Goal: Task Accomplishment & Management: Use online tool/utility

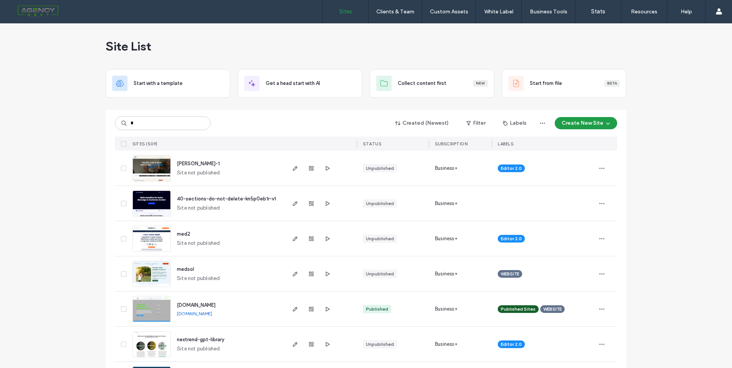
type input "*"
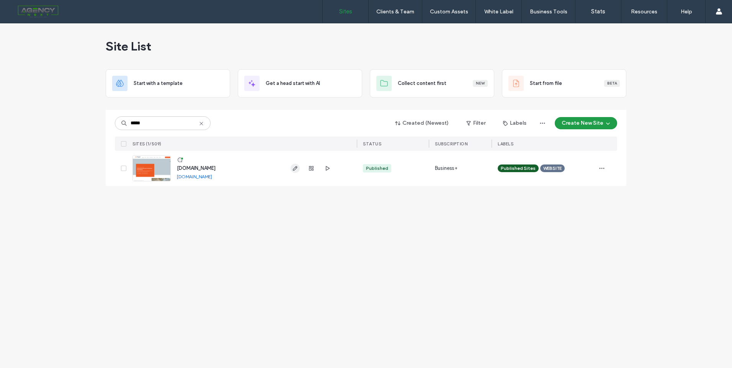
type input "*****"
click at [297, 169] on icon "button" at bounding box center [295, 168] width 6 height 6
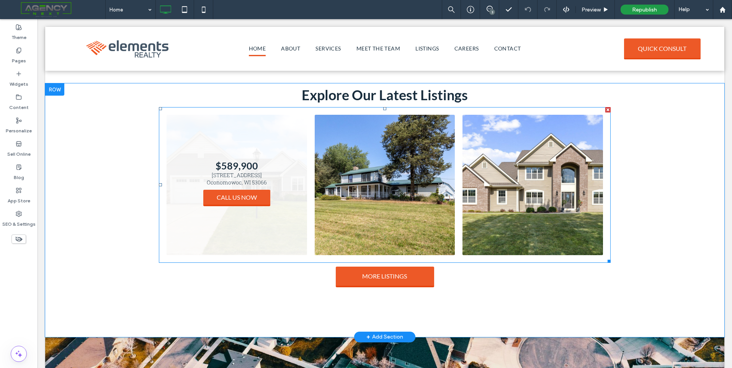
click at [250, 241] on link at bounding box center [236, 185] width 140 height 140
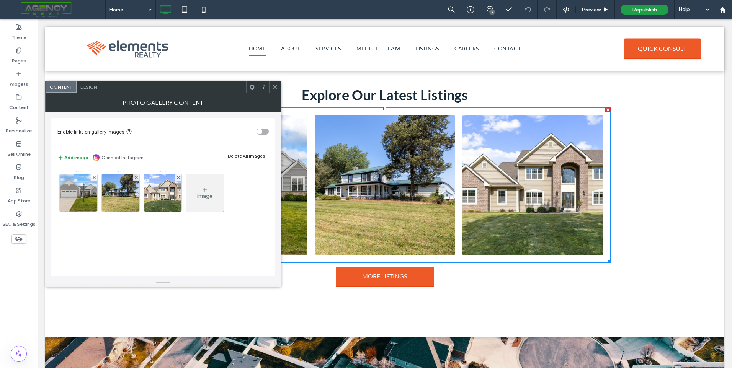
click at [72, 198] on img at bounding box center [79, 193] width 56 height 38
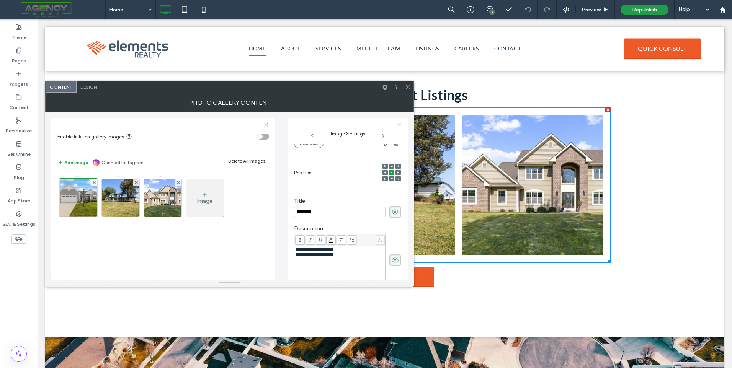
click at [303, 214] on input "********" at bounding box center [339, 212] width 91 height 10
type input "********"
click at [408, 85] on icon at bounding box center [408, 87] width 6 height 6
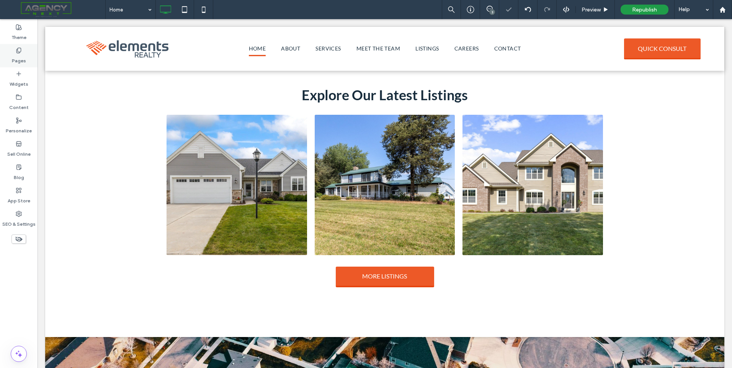
click at [22, 55] on label "Pages" at bounding box center [19, 59] width 14 height 11
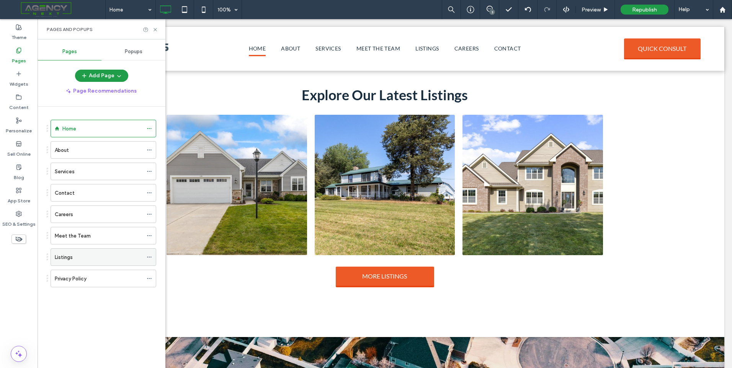
click at [88, 259] on div "Listings" at bounding box center [99, 257] width 88 height 8
click at [155, 29] on use at bounding box center [154, 29] width 3 height 3
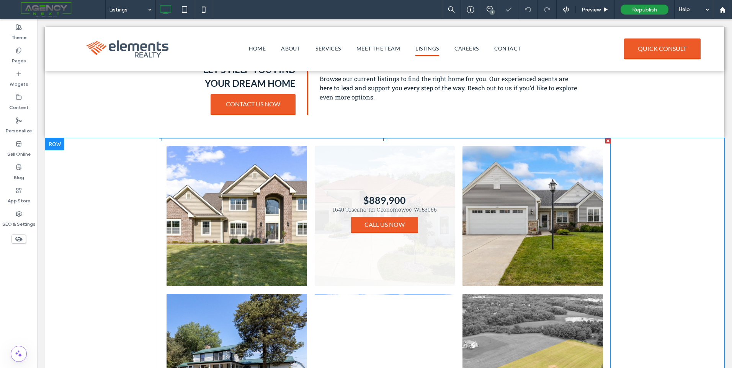
scroll to position [151, 0]
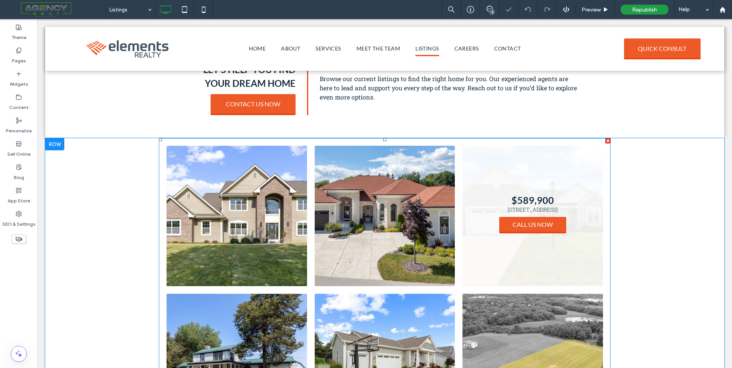
click at [567, 202] on link at bounding box center [532, 216] width 140 height 140
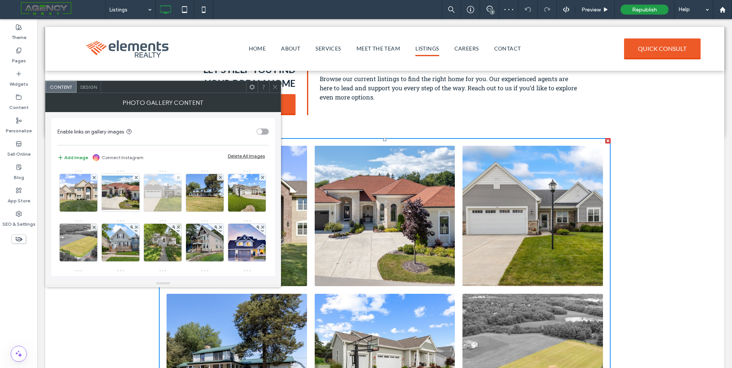
click at [161, 201] on img at bounding box center [163, 193] width 56 height 38
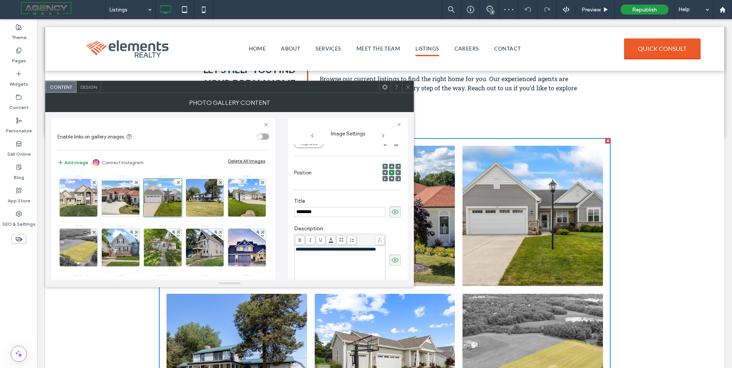
scroll to position [0, 0]
click at [305, 213] on input "********" at bounding box center [339, 212] width 91 height 10
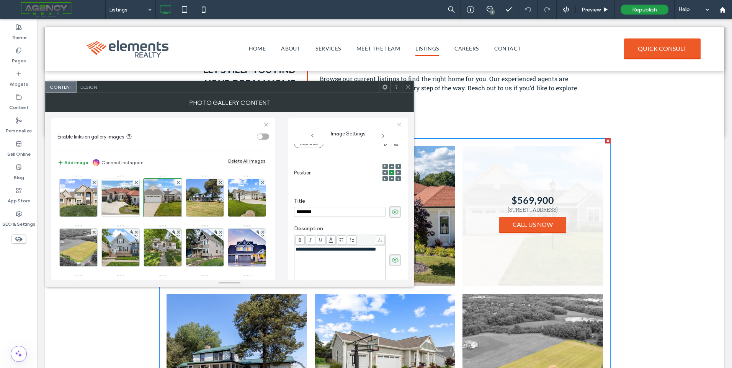
type input "********"
click at [409, 81] on span at bounding box center [408, 86] width 6 height 11
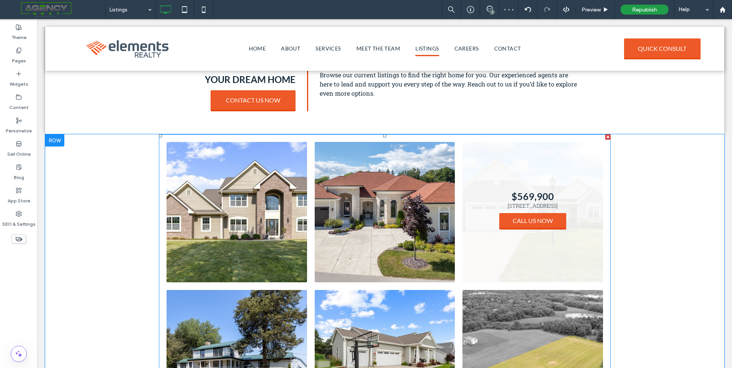
scroll to position [151, 0]
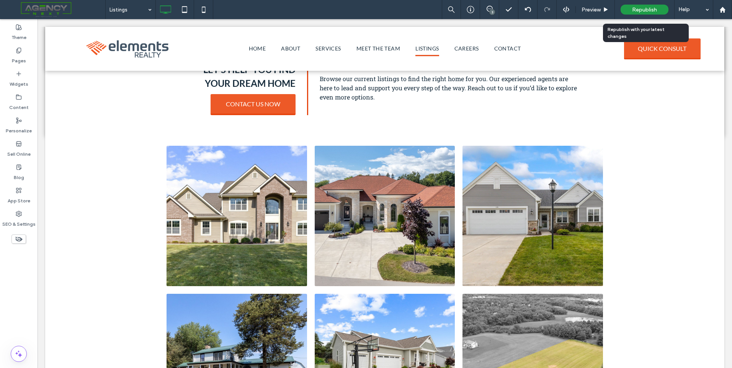
click at [633, 12] on span "Republish" at bounding box center [644, 10] width 25 height 7
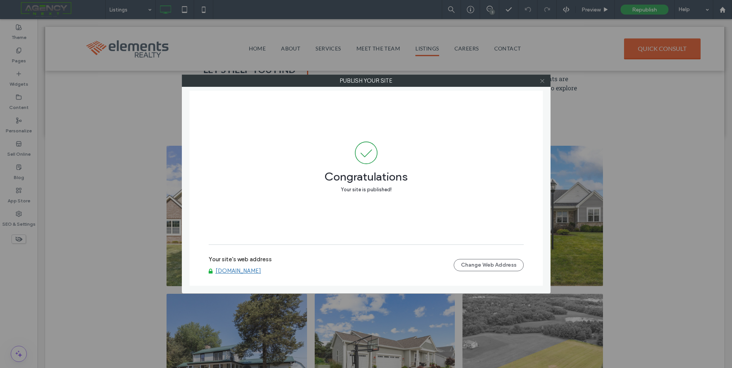
click at [541, 81] on icon at bounding box center [542, 81] width 6 height 6
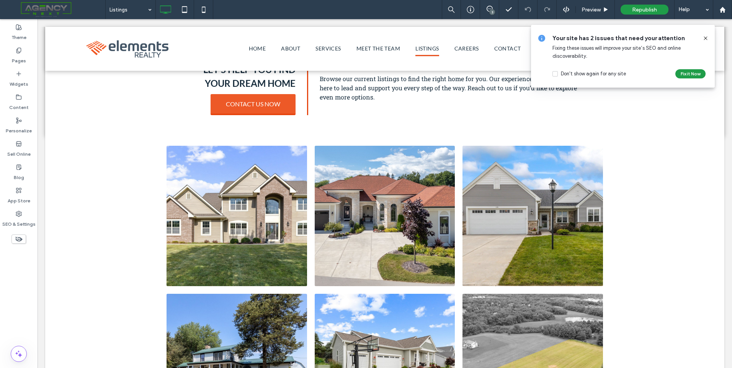
click at [706, 39] on use at bounding box center [704, 37] width 3 height 3
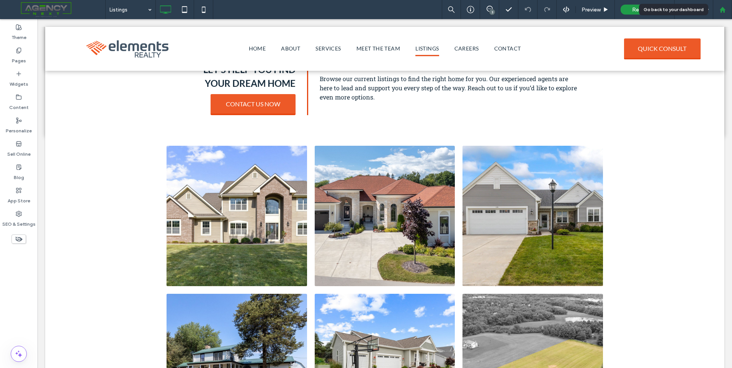
click at [725, 10] on use at bounding box center [722, 10] width 6 height 6
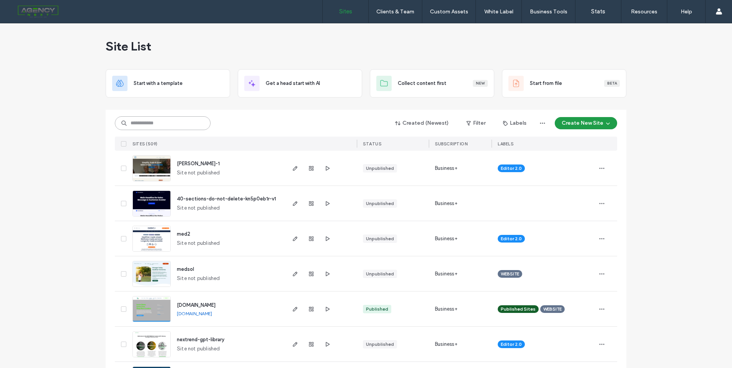
click at [162, 124] on input at bounding box center [163, 123] width 96 height 14
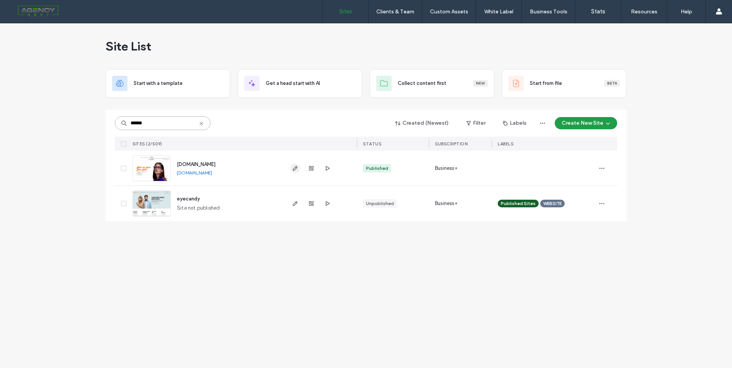
type input "******"
click at [295, 167] on use "button" at bounding box center [295, 168] width 5 height 5
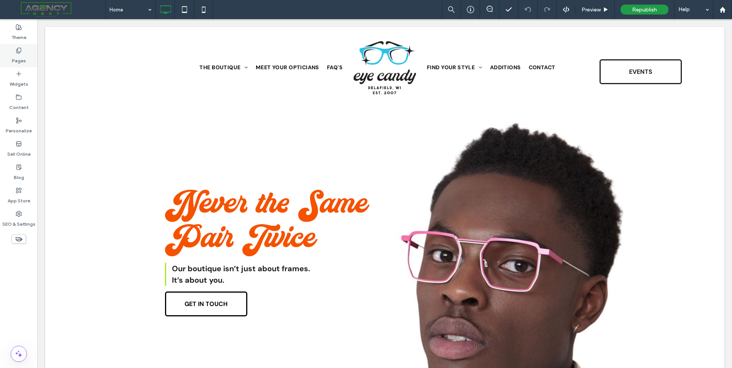
click at [15, 55] on label "Pages" at bounding box center [19, 59] width 14 height 11
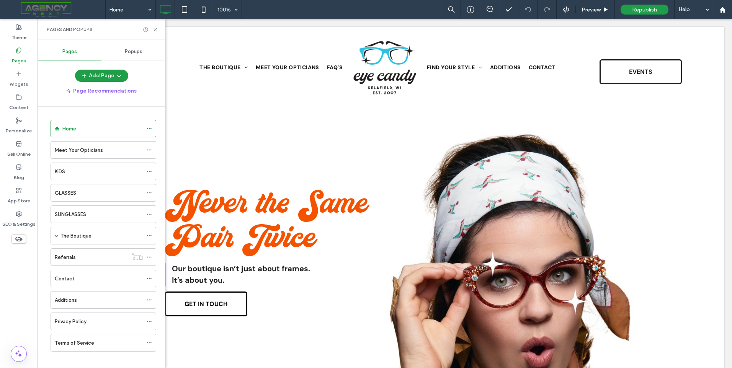
click at [144, 55] on div "Popups" at bounding box center [133, 51] width 64 height 17
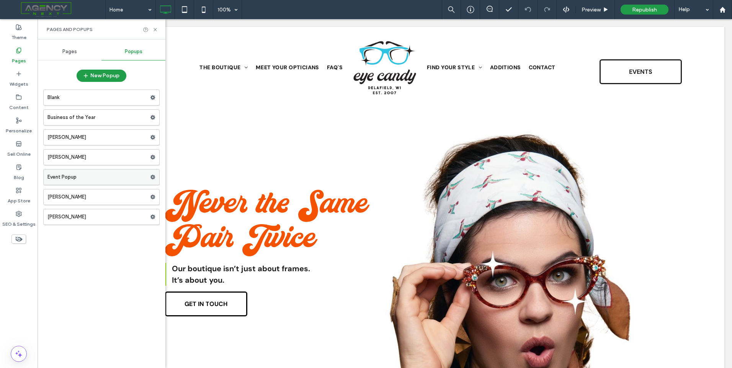
click at [112, 180] on label "Event Popup" at bounding box center [98, 177] width 103 height 15
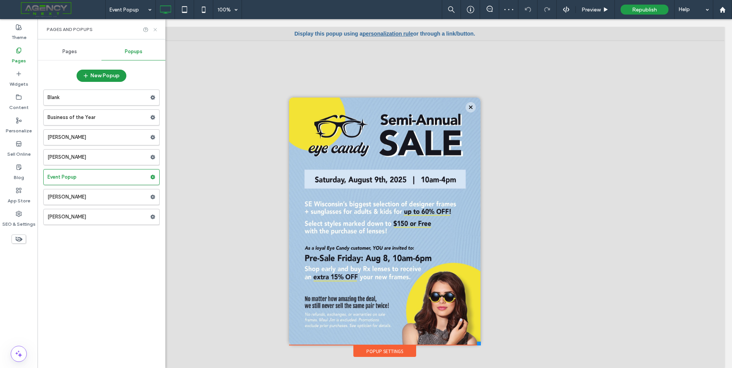
click at [155, 29] on use at bounding box center [154, 29] width 3 height 3
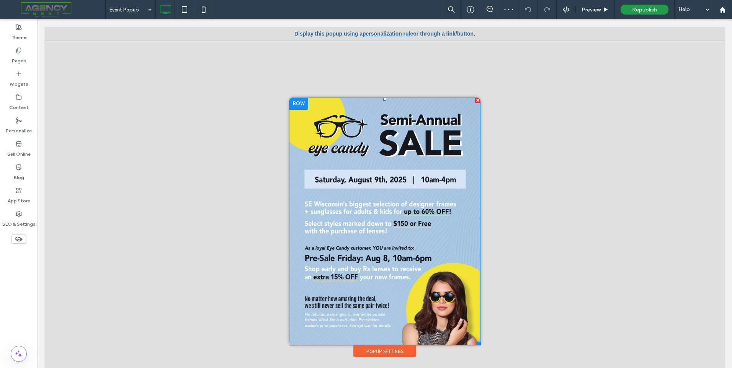
click at [437, 266] on img at bounding box center [384, 222] width 191 height 248
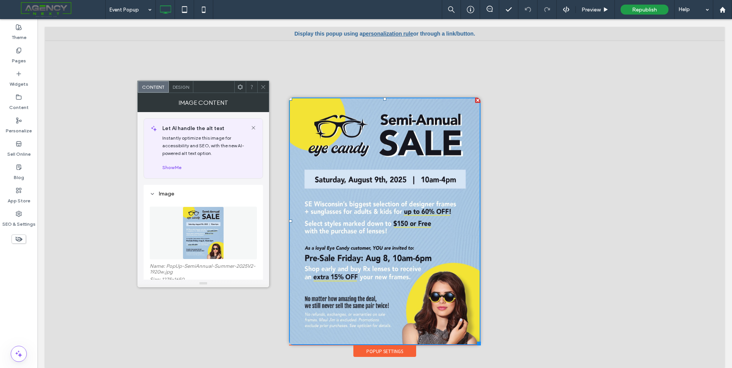
click at [475, 100] on div at bounding box center [477, 100] width 5 height 5
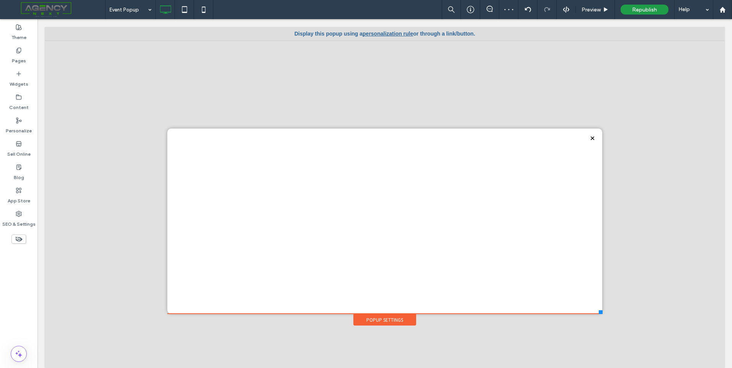
drag, startPoint x: 475, startPoint y: 343, endPoint x: 597, endPoint y: 314, distance: 125.6
click at [599, 314] on div at bounding box center [601, 312] width 4 height 4
click at [24, 77] on div "Widgets" at bounding box center [19, 78] width 38 height 23
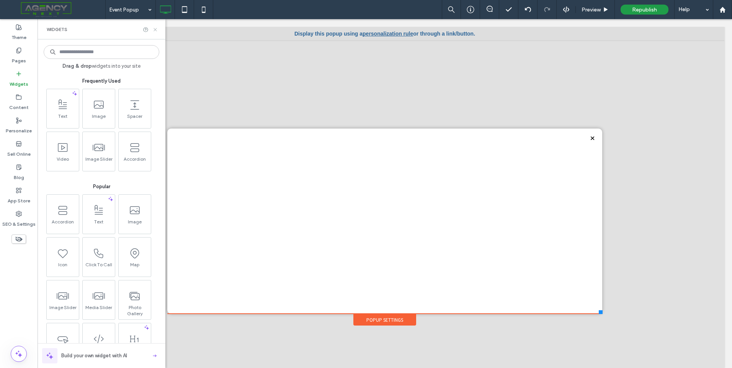
click at [154, 31] on use at bounding box center [154, 29] width 3 height 3
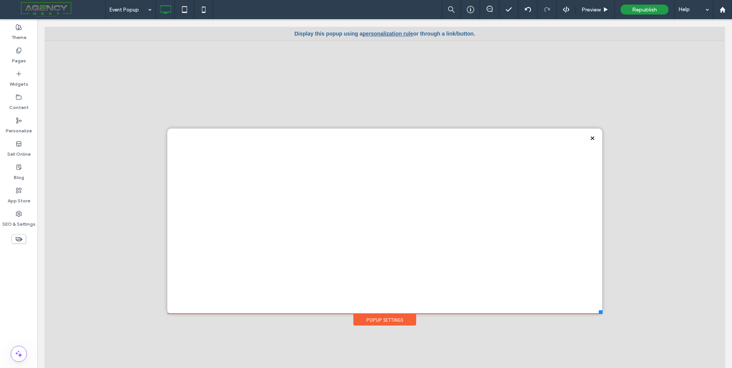
click at [373, 236] on div "Click To Paste" at bounding box center [384, 221] width 435 height 185
click at [365, 316] on div "Popup Settings" at bounding box center [384, 319] width 63 height 11
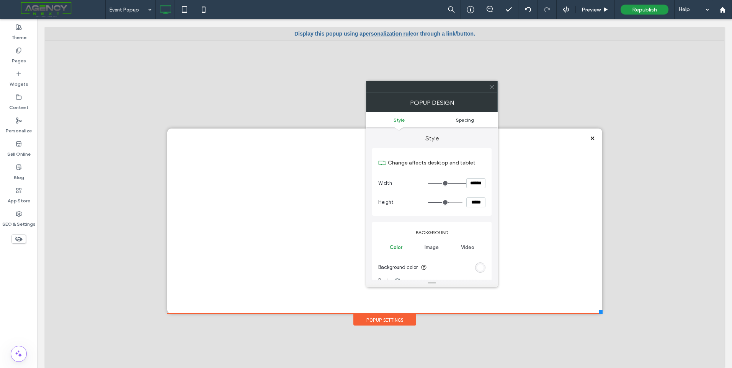
click at [473, 122] on span "Spacing" at bounding box center [465, 120] width 18 height 6
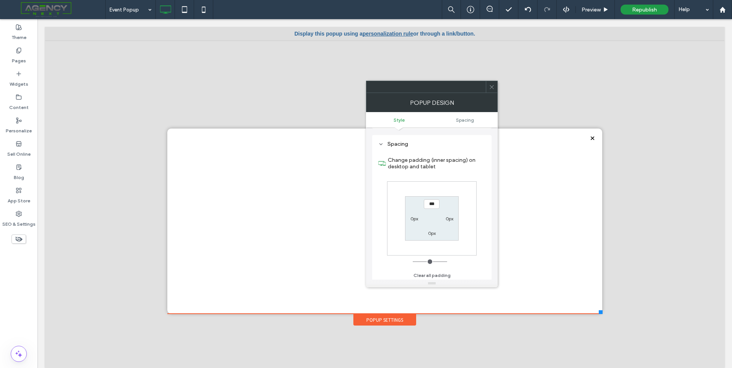
scroll to position [274, 0]
click at [494, 87] on icon at bounding box center [492, 87] width 6 height 6
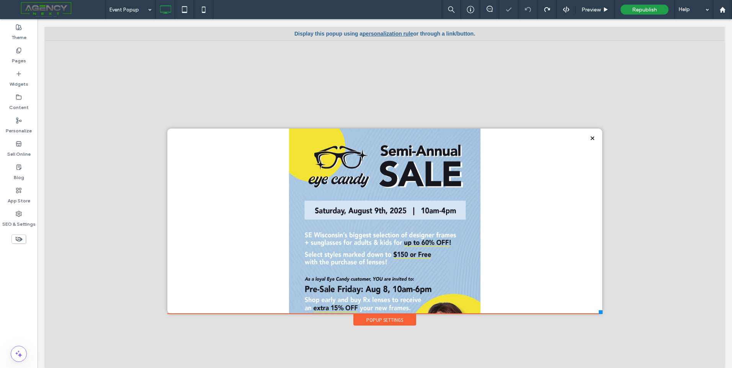
scroll to position [0, 0]
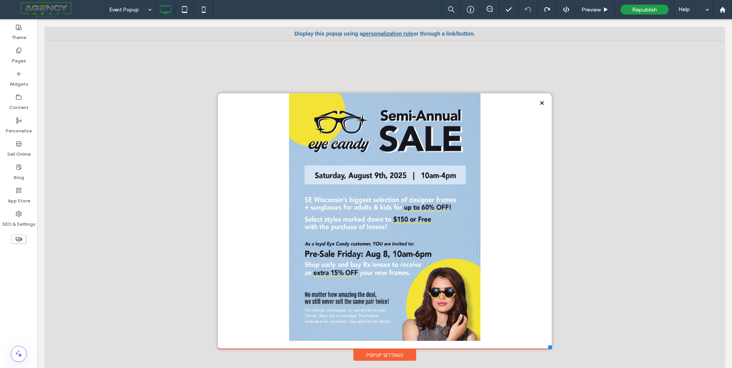
drag, startPoint x: 595, startPoint y: 312, endPoint x: 547, endPoint y: 349, distance: 60.2
click at [548, 349] on div at bounding box center [550, 348] width 4 height 4
click at [369, 254] on img at bounding box center [384, 217] width 191 height 248
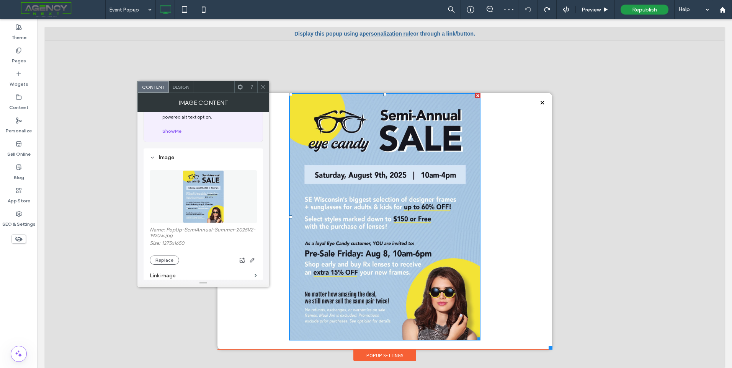
scroll to position [38, 0]
click at [170, 259] on button "Replace" at bounding box center [164, 258] width 29 height 9
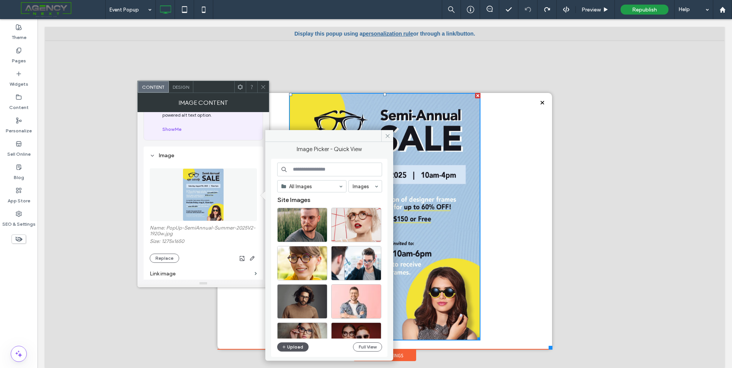
click at [294, 347] on button "Upload" at bounding box center [292, 346] width 31 height 9
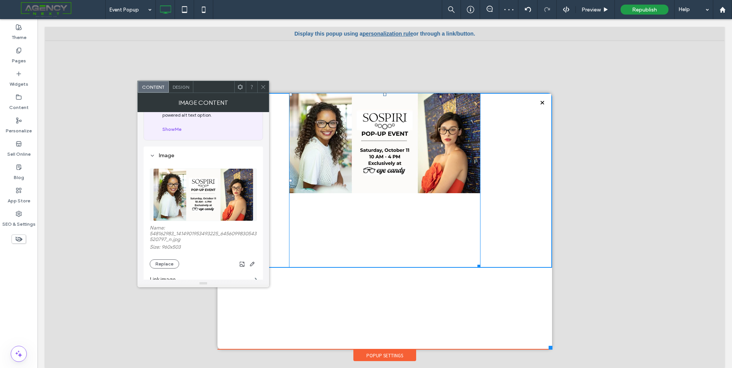
drag, startPoint x: 473, startPoint y: 191, endPoint x: 598, endPoint y: 307, distance: 170.3
click at [480, 241] on div "W:874 H:457" at bounding box center [384, 180] width 191 height 175
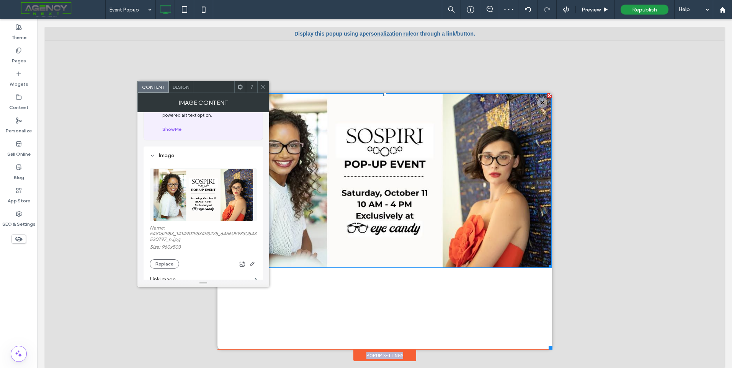
click at [544, 347] on div "Click To Paste Popup Settings" at bounding box center [384, 221] width 334 height 256
click at [548, 347] on div at bounding box center [550, 348] width 4 height 4
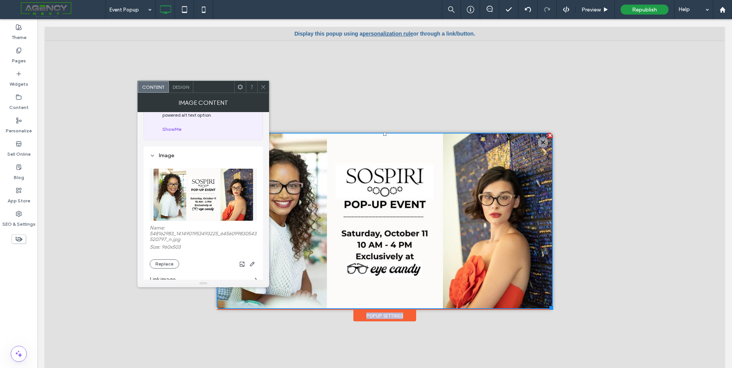
drag, startPoint x: 545, startPoint y: 347, endPoint x: 548, endPoint y: 311, distance: 35.7
click at [548, 311] on div "Click To Paste The Boutique Testimonials Meet Your Opticians FAQ'S FInd Your St…" at bounding box center [385, 192] width 340 height 260
click at [0, 0] on div at bounding box center [0, 0] width 0 height 0
click at [263, 89] on icon at bounding box center [263, 87] width 6 height 6
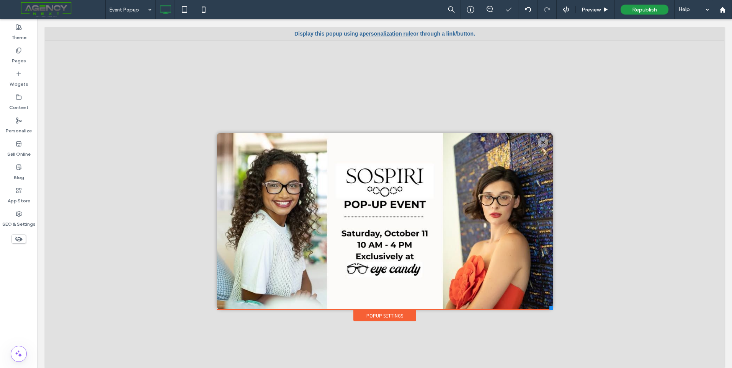
click at [172, 173] on div at bounding box center [384, 201] width 679 height 349
click at [177, 11] on icon at bounding box center [184, 9] width 15 height 15
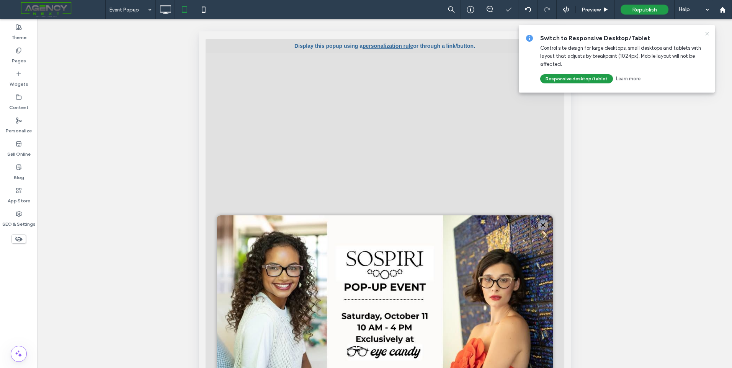
click at [706, 34] on icon at bounding box center [707, 34] width 6 height 6
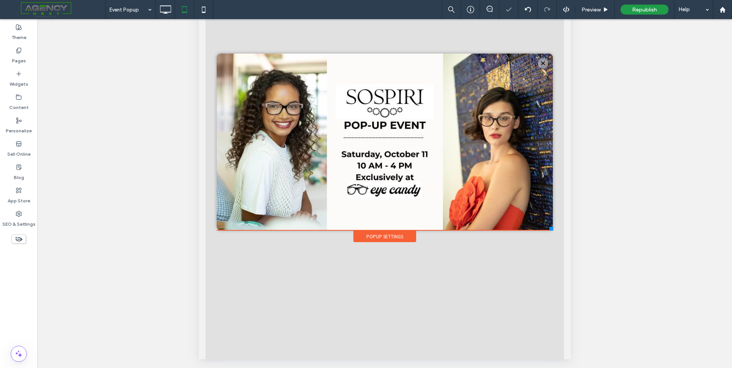
scroll to position [165, 0]
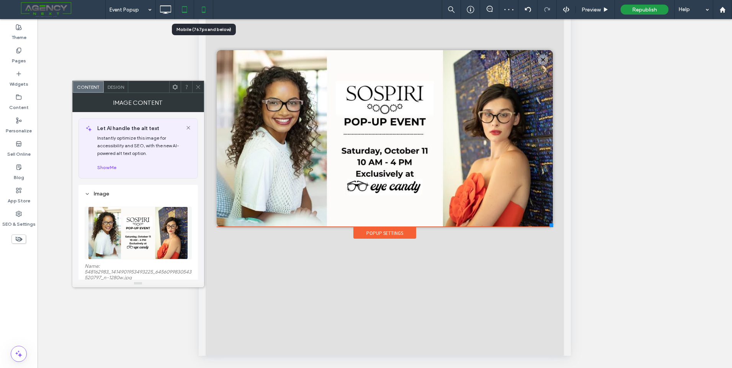
click at [210, 11] on icon at bounding box center [203, 9] width 15 height 15
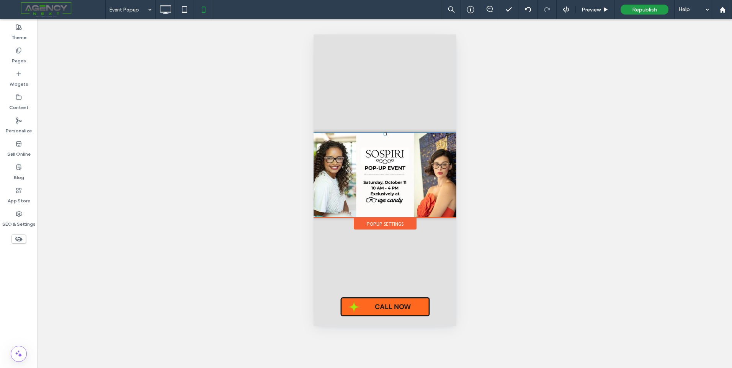
scroll to position [0, 0]
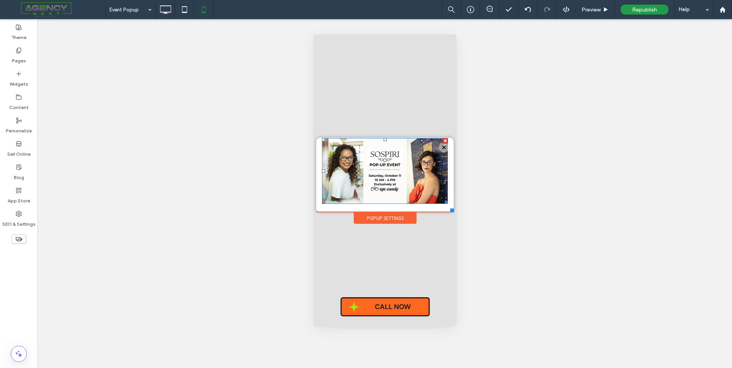
click at [453, 212] on div at bounding box center [452, 211] width 4 height 4
drag, startPoint x: 446, startPoint y: 201, endPoint x: 455, endPoint y: 207, distance: 10.9
click at [455, 207] on div "Click To Paste Home The Boutique Testimonials Meet Your Opticians FAQ'S Find Yo…" at bounding box center [384, 180] width 141 height 89
click at [443, 207] on div "Click To Paste" at bounding box center [384, 175] width 137 height 74
click at [397, 185] on img at bounding box center [384, 171] width 126 height 66
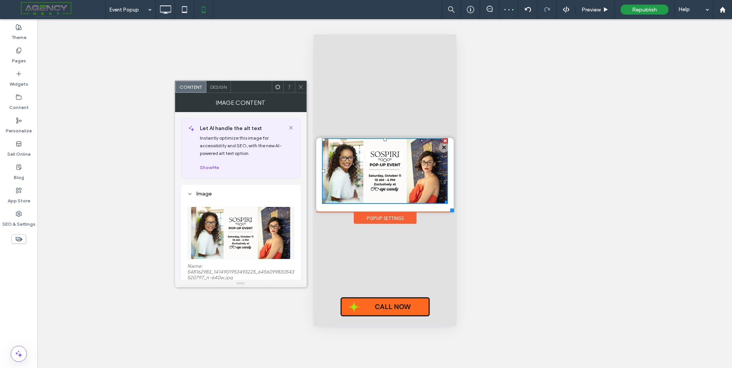
click at [300, 90] on span at bounding box center [301, 86] width 6 height 11
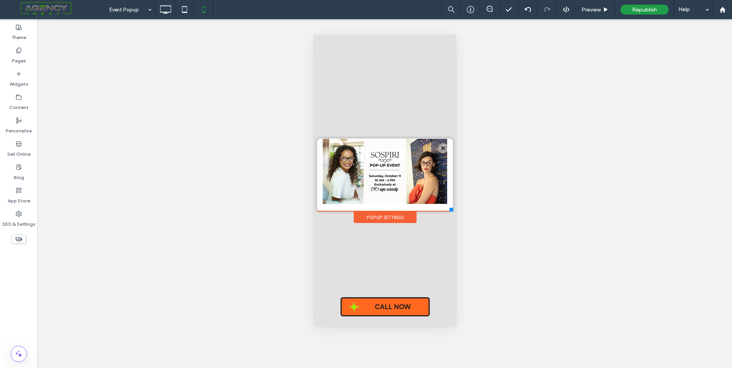
drag, startPoint x: 451, startPoint y: 211, endPoint x: 744, endPoint y: 238, distance: 294.4
click at [452, 211] on div at bounding box center [451, 210] width 4 height 4
click at [408, 196] on img at bounding box center [384, 171] width 124 height 65
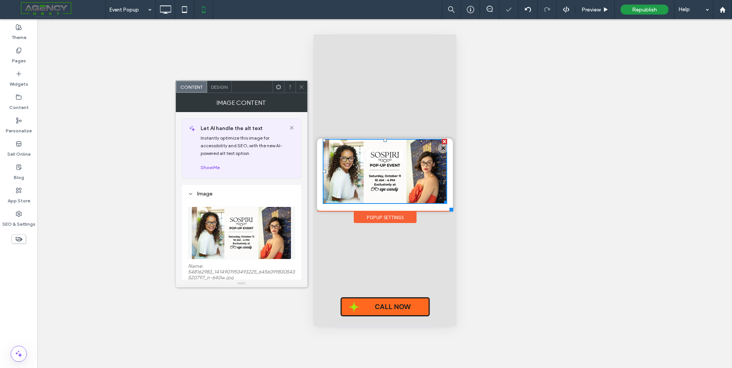
click at [222, 89] on span "Design" at bounding box center [219, 87] width 16 height 6
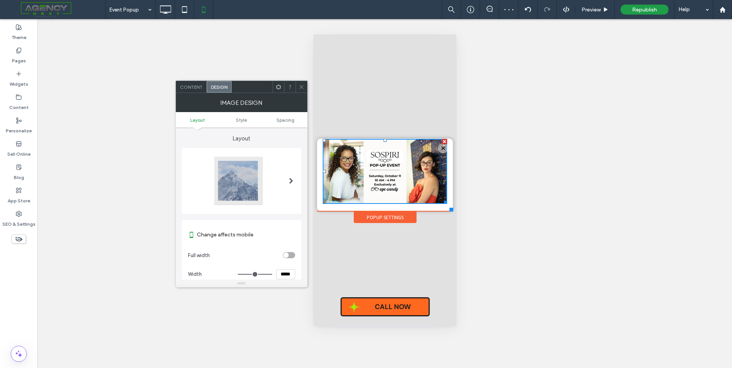
click at [277, 112] on ul "Layout Style Spacing" at bounding box center [242, 119] width 132 height 15
click at [285, 114] on ul "Layout Style Spacing" at bounding box center [242, 119] width 132 height 15
click at [287, 117] on span "Spacing" at bounding box center [285, 120] width 18 height 6
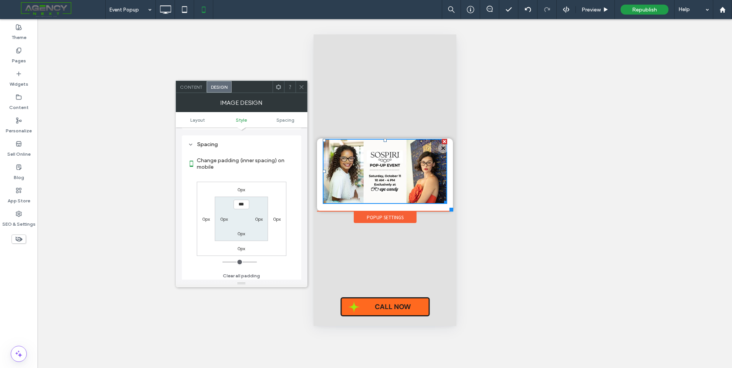
scroll to position [281, 0]
click at [233, 272] on button "Clear all padding" at bounding box center [241, 273] width 37 height 9
click at [293, 87] on div at bounding box center [289, 86] width 11 height 11
click at [303, 85] on use at bounding box center [301, 87] width 4 height 4
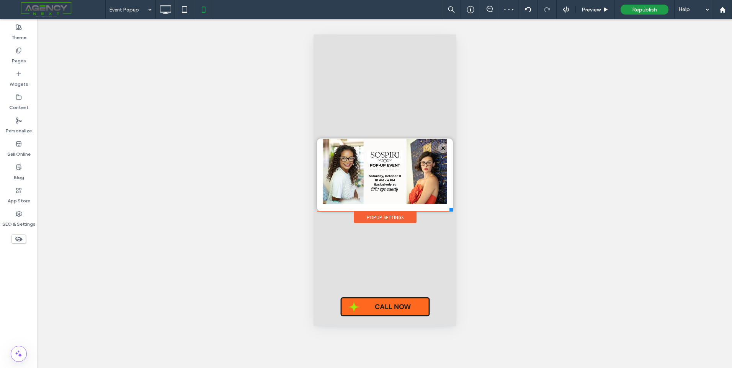
click at [387, 211] on div "Popup Settings" at bounding box center [384, 211] width 136 height 1
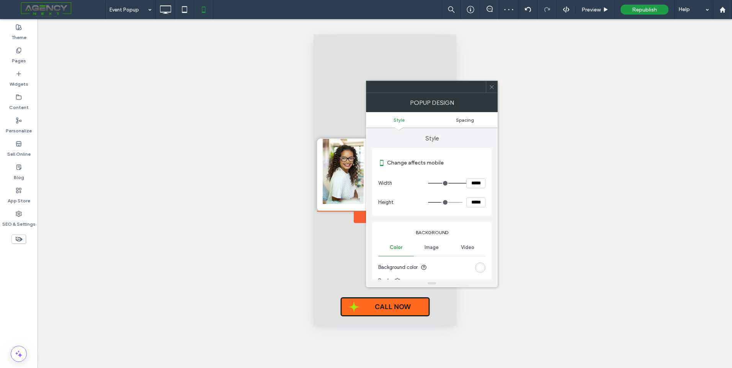
click at [456, 117] on span "Spacing" at bounding box center [465, 120] width 18 height 6
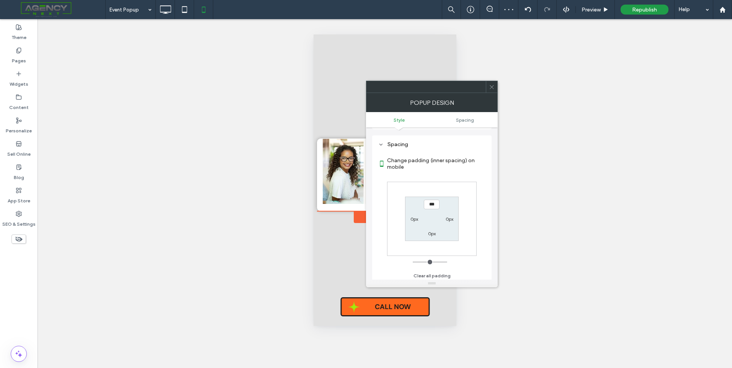
scroll to position [274, 0]
click at [435, 275] on button "Clear all padding" at bounding box center [431, 273] width 37 height 9
click at [492, 87] on use at bounding box center [491, 87] width 4 height 4
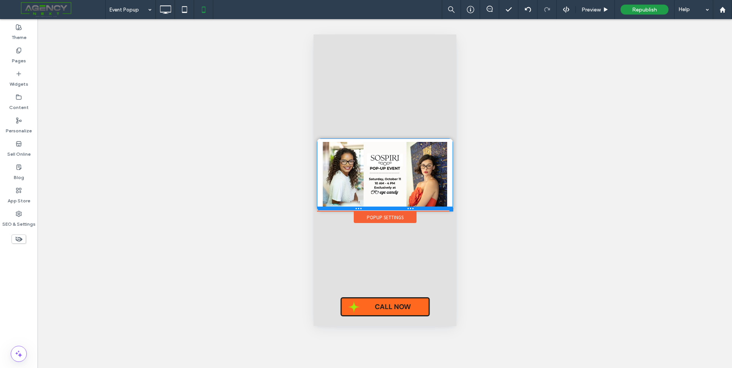
drag, startPoint x: 397, startPoint y: 201, endPoint x: 698, endPoint y: 238, distance: 303.8
click at [399, 208] on div at bounding box center [384, 209] width 136 height 4
click at [375, 199] on img at bounding box center [384, 174] width 124 height 65
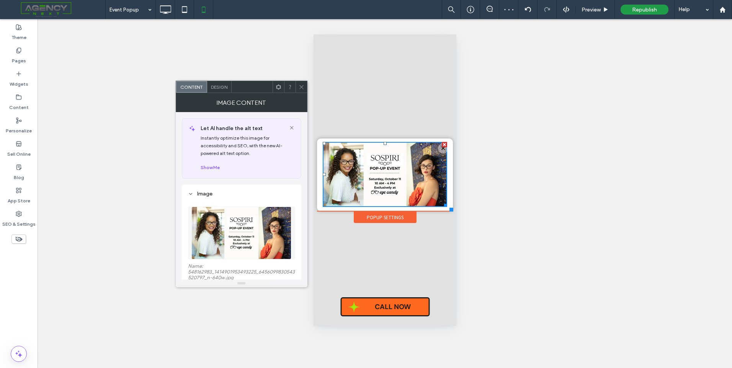
click at [300, 84] on icon at bounding box center [301, 87] width 6 height 6
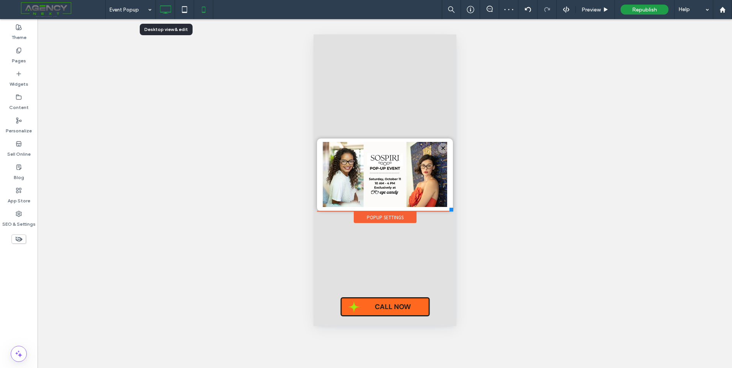
click at [170, 8] on icon at bounding box center [165, 9] width 15 height 15
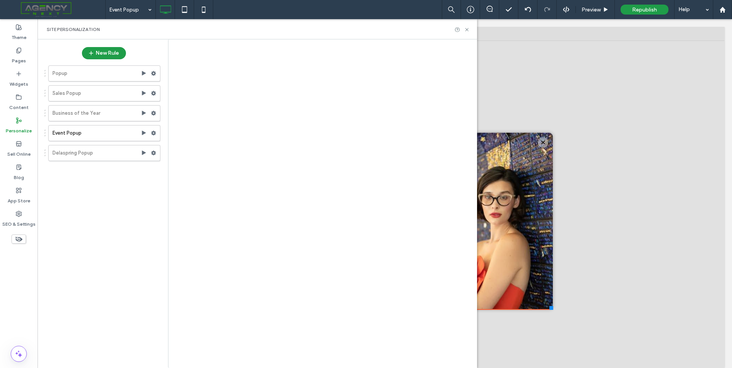
scroll to position [0, 0]
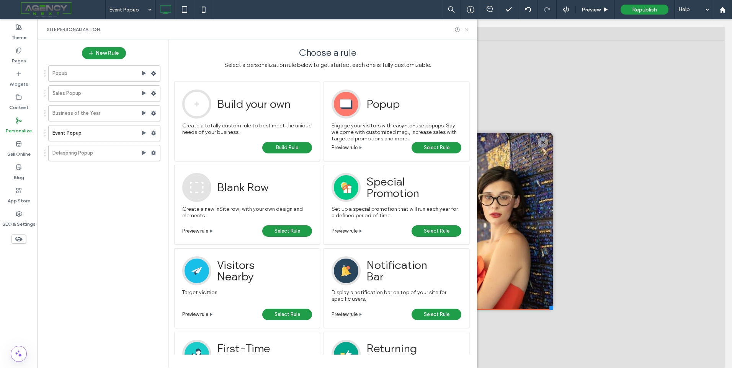
click at [464, 28] on icon at bounding box center [467, 30] width 6 height 6
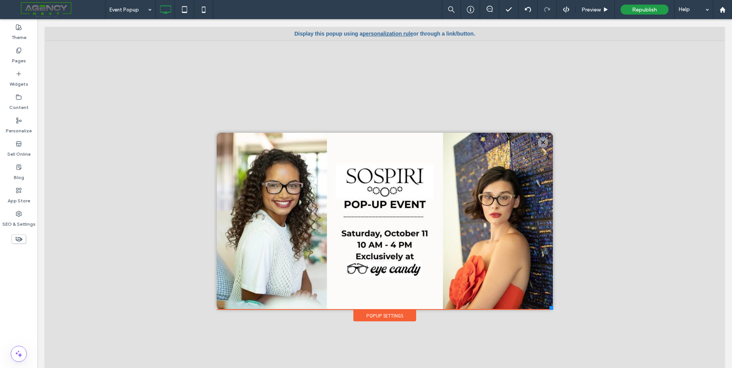
click at [392, 319] on div "Popup Settings" at bounding box center [384, 315] width 63 height 11
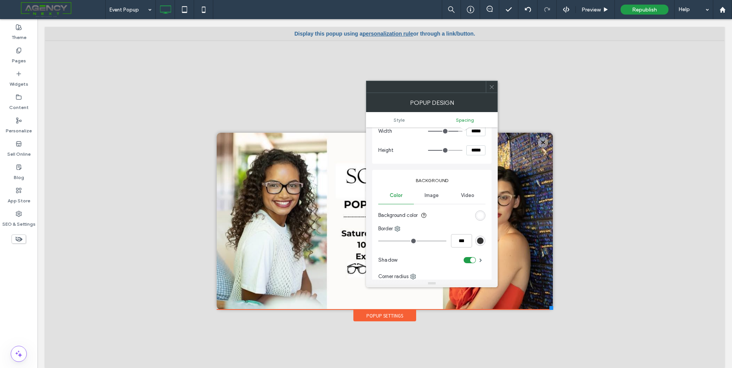
scroll to position [44, 0]
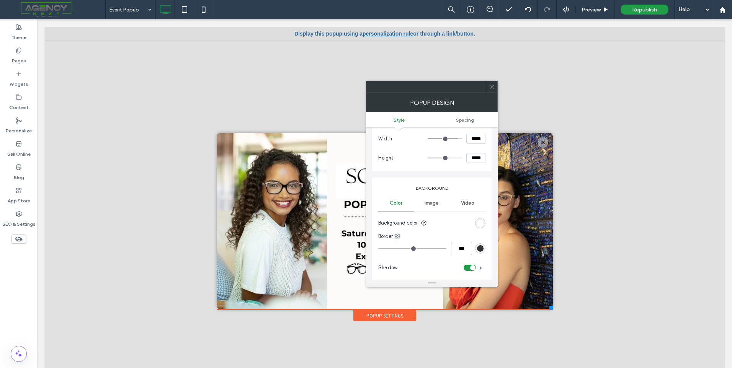
click at [496, 88] on div at bounding box center [491, 86] width 11 height 11
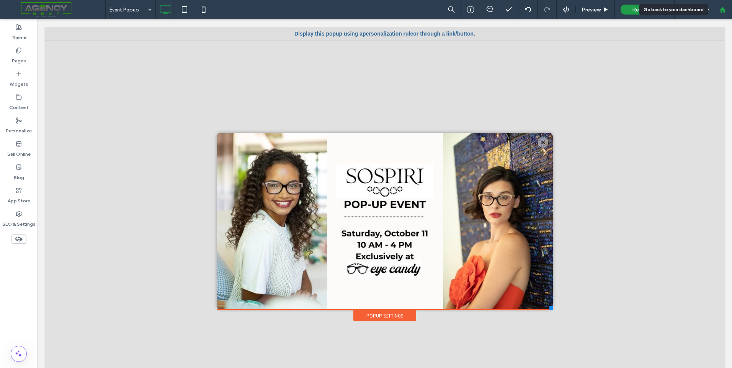
click at [729, 8] on div at bounding box center [722, 10] width 18 height 7
